Goal: Use online tool/utility: Utilize a website feature to perform a specific function

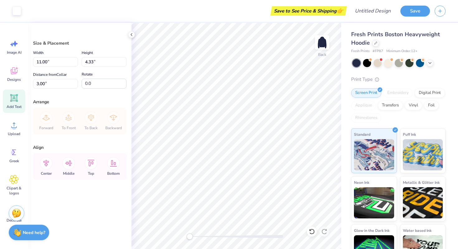
click at [17, 100] on icon at bounding box center [14, 98] width 6 height 6
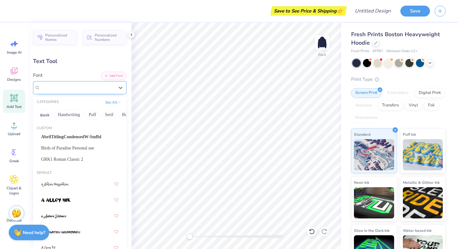
click at [94, 82] on div "Super Dream" at bounding box center [79, 87] width 93 height 13
click at [86, 149] on span "Birds of Paradise Personal use" at bounding box center [67, 147] width 53 height 7
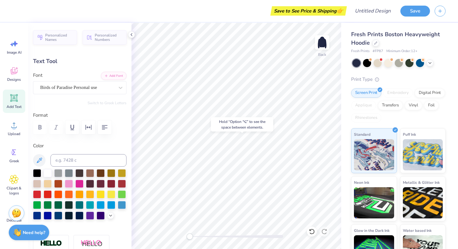
type input "9.05"
type input "2.51"
type input "5.50"
click at [114, 84] on div "Birds of Paradise Personal use" at bounding box center [77, 88] width 75 height 10
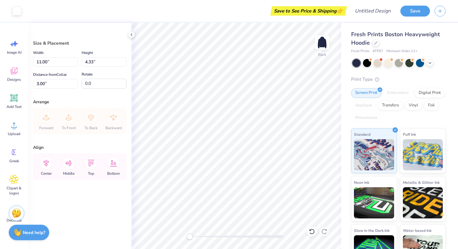
click at [93, 95] on div "Size & Placement Width 11.00 11.00 " Height 4.33 4.33 " Distance from Collar 3.…" at bounding box center [79, 136] width 103 height 226
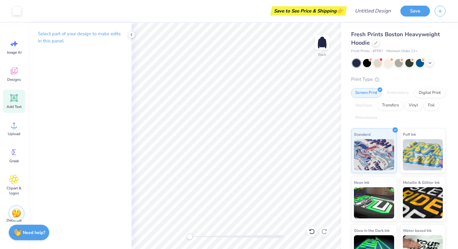
click at [10, 103] on div "Add Text" at bounding box center [14, 100] width 22 height 23
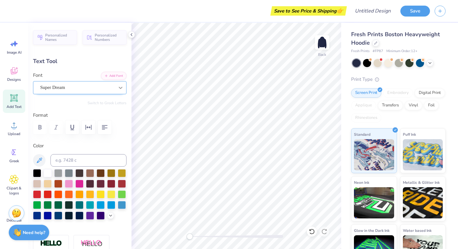
click at [116, 87] on div at bounding box center [120, 87] width 11 height 11
click at [111, 89] on div "Super Dream" at bounding box center [77, 87] width 74 height 7
click at [118, 90] on icon at bounding box center [120, 87] width 6 height 6
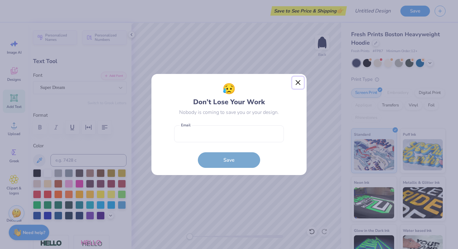
click at [294, 81] on button "Close" at bounding box center [298, 83] width 12 height 12
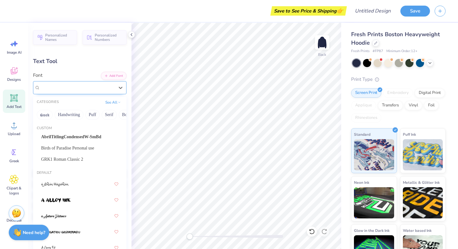
click at [106, 86] on div "Super Dream" at bounding box center [77, 88] width 75 height 10
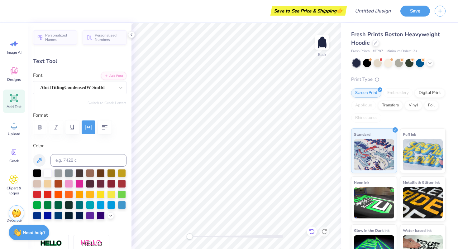
scroll to position [0, 1]
